Goal: Task Accomplishment & Management: Manage account settings

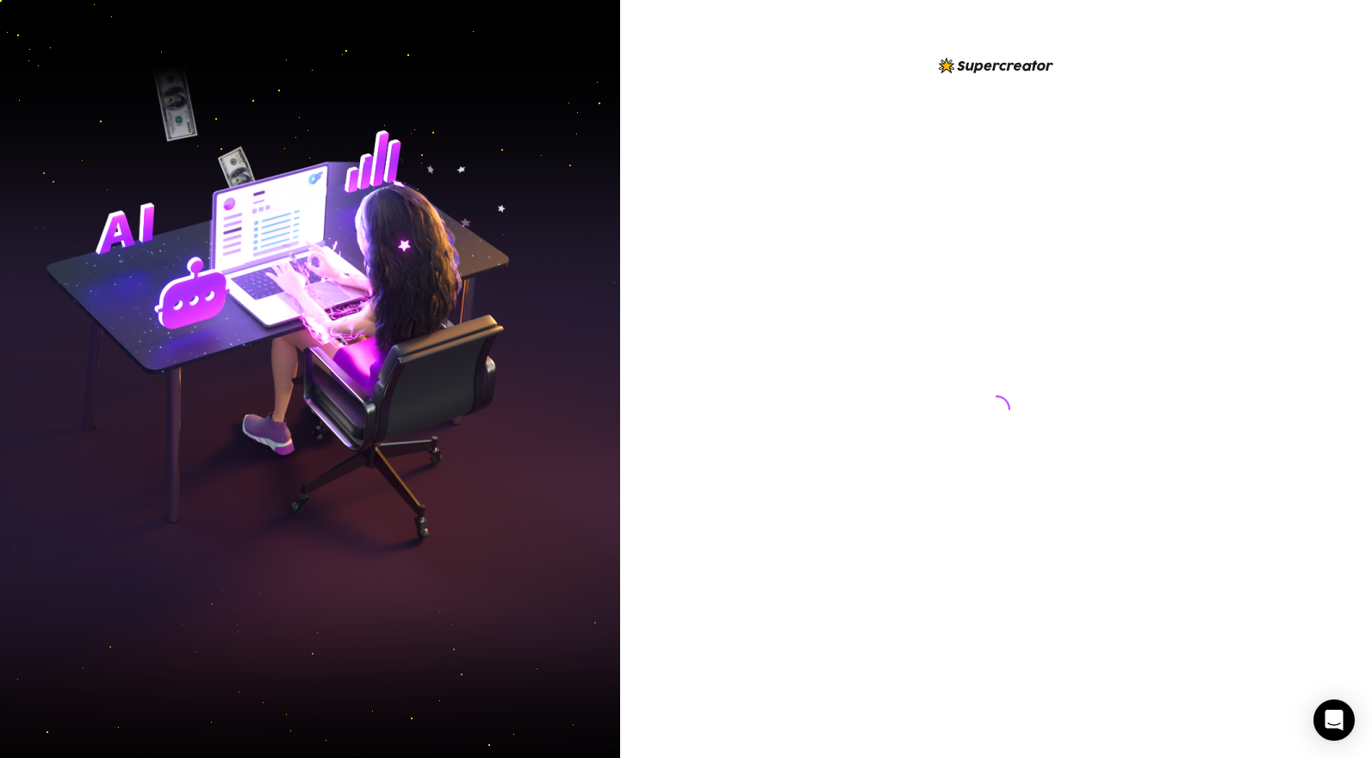
click at [739, 384] on div at bounding box center [996, 379] width 752 height 758
click at [738, 271] on div at bounding box center [996, 379] width 752 height 758
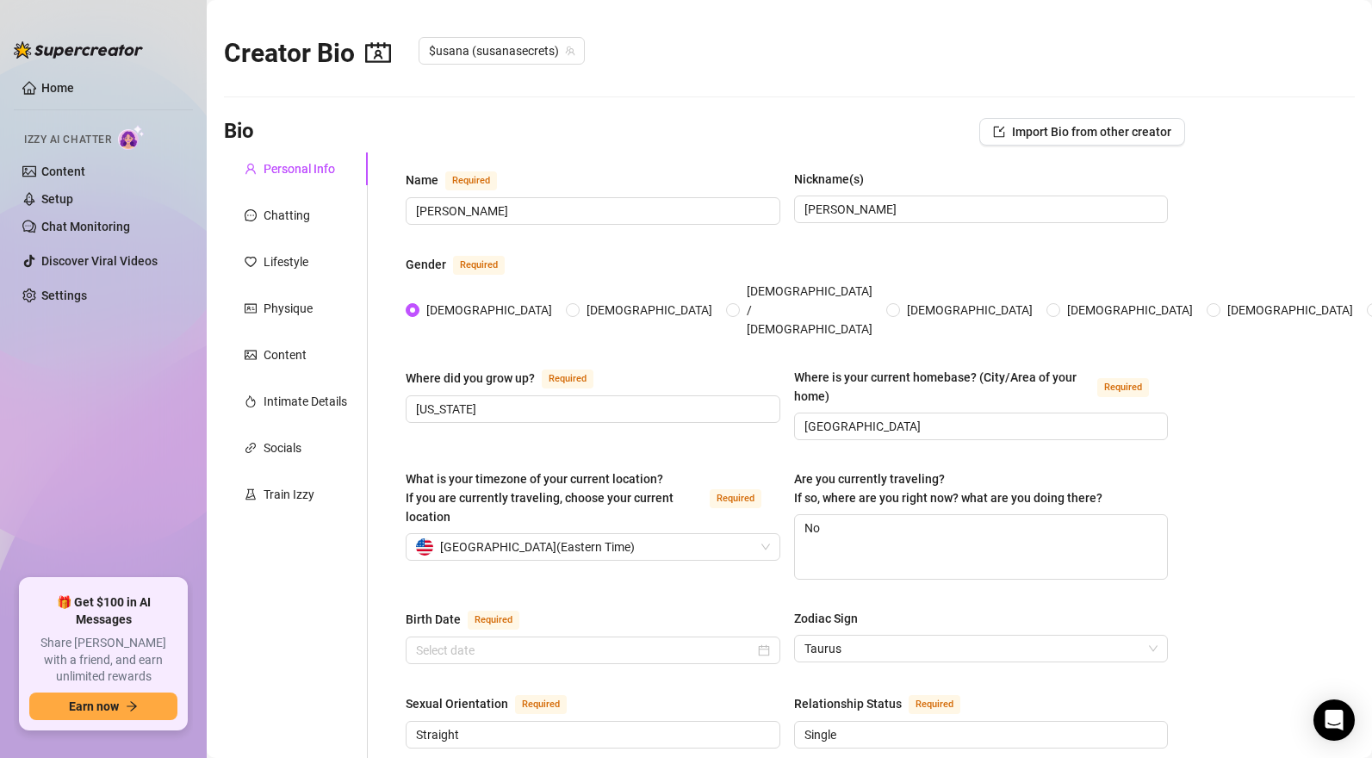
radio input "true"
type input "[DATE]"
click at [49, 88] on link "Home" at bounding box center [57, 88] width 33 height 14
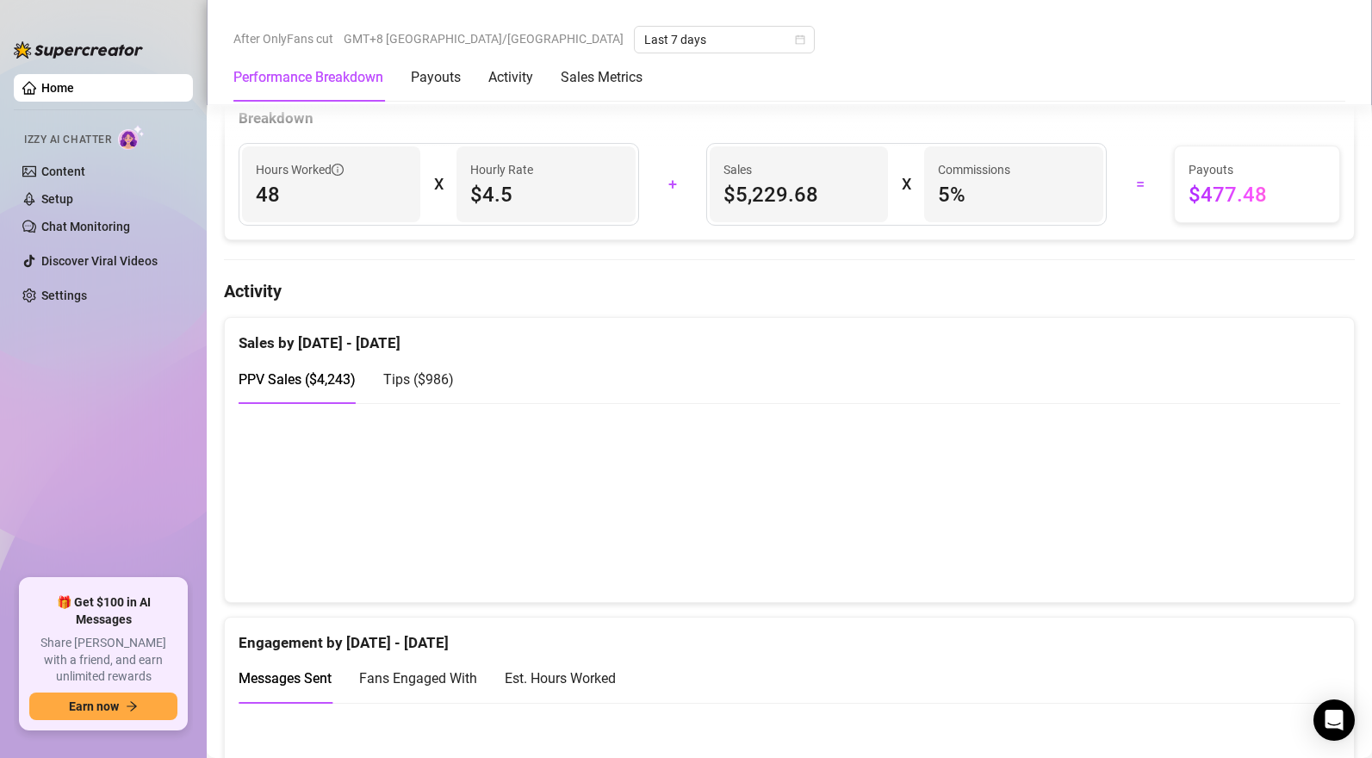
scroll to position [876, 0]
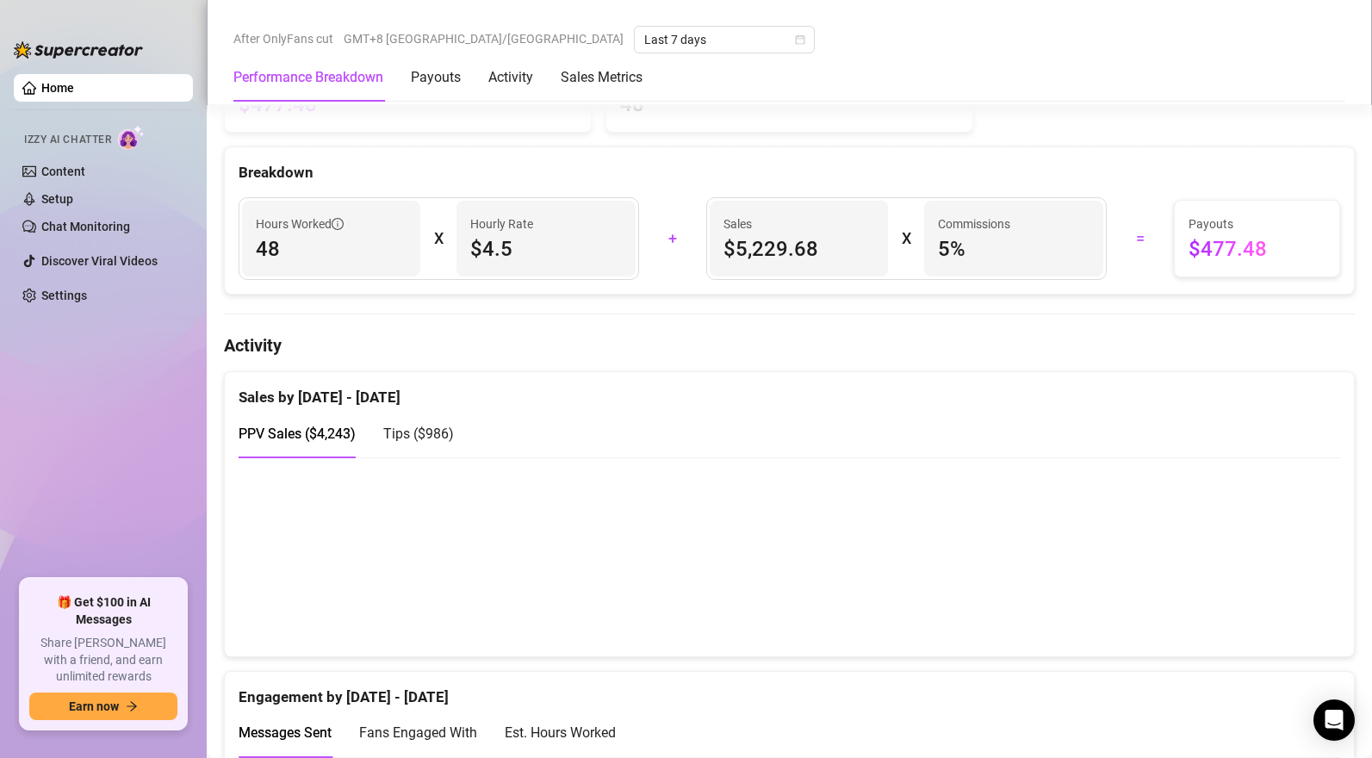
scroll to position [1031, 0]
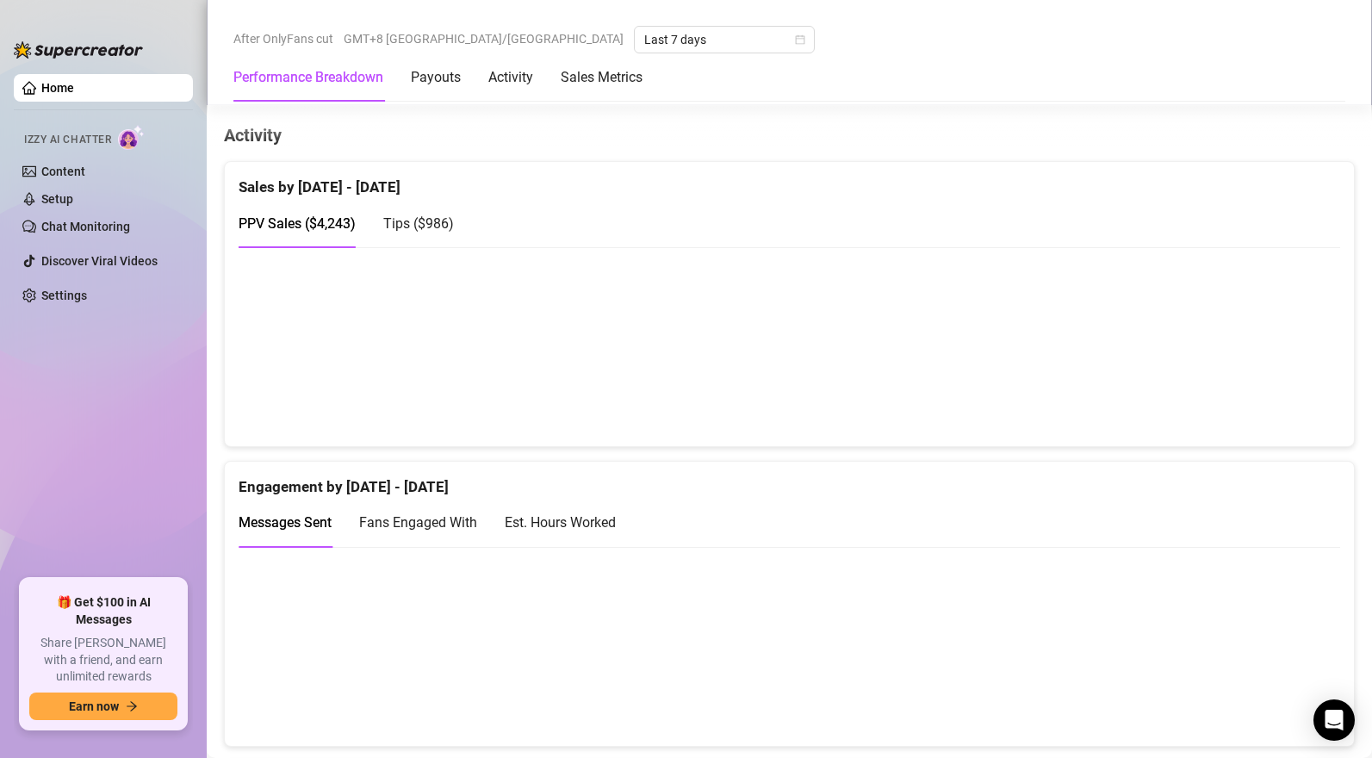
click at [424, 231] on span "Tips ( $986 )" at bounding box center [418, 223] width 71 height 16
